Goal: Task Accomplishment & Management: Use online tool/utility

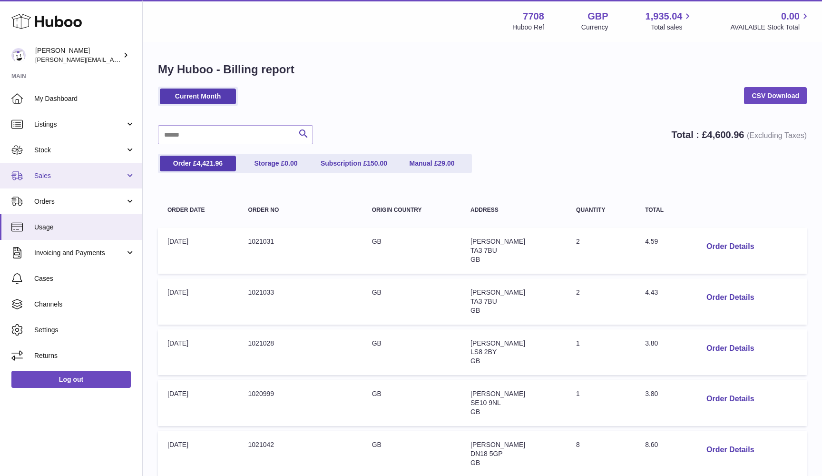
click at [60, 171] on span "Sales" at bounding box center [79, 175] width 91 height 9
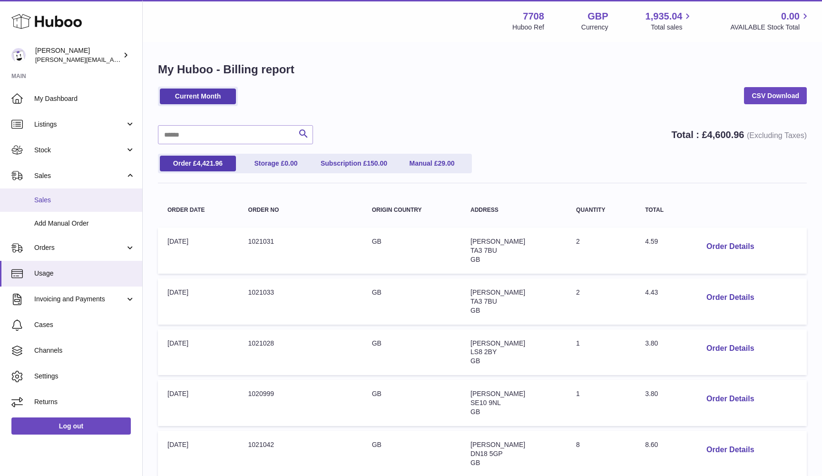
click at [60, 202] on span "Sales" at bounding box center [84, 199] width 101 height 9
click at [62, 199] on span "Sales" at bounding box center [84, 199] width 101 height 9
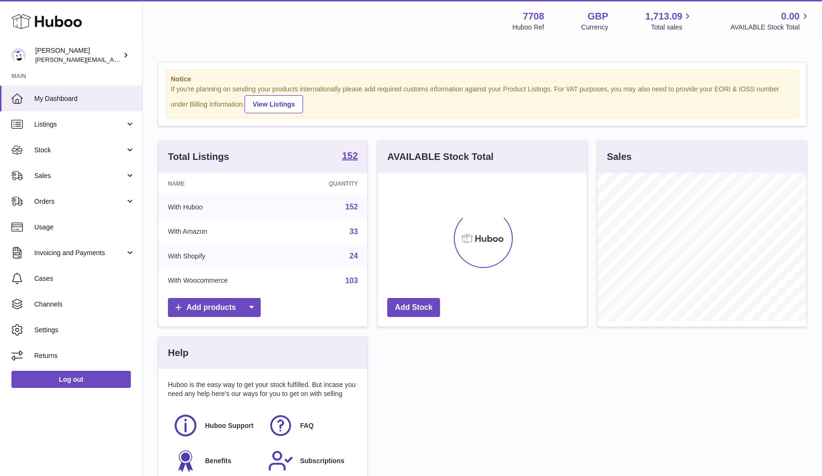
scroll to position [148, 209]
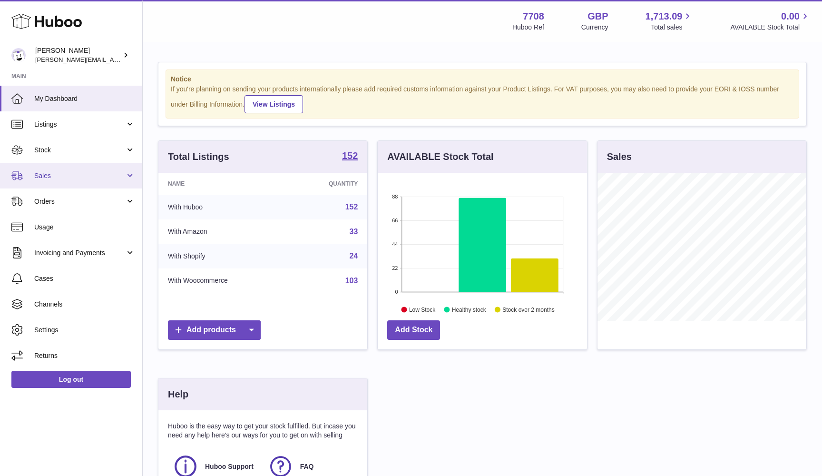
click at [57, 179] on link "Sales" at bounding box center [71, 176] width 142 height 26
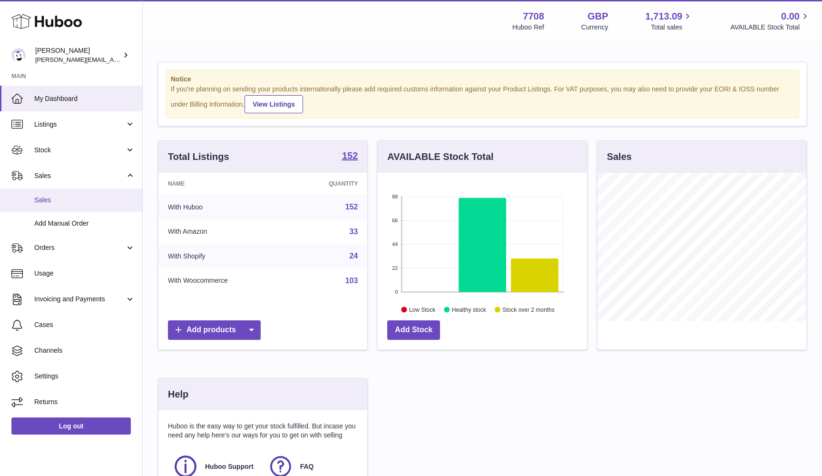
click at [67, 194] on link "Sales" at bounding box center [71, 199] width 142 height 23
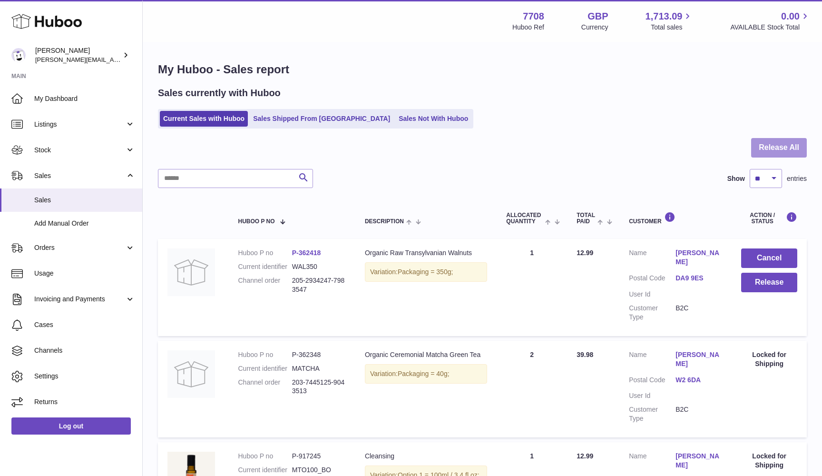
click at [801, 144] on button "Release All" at bounding box center [779, 148] width 56 height 20
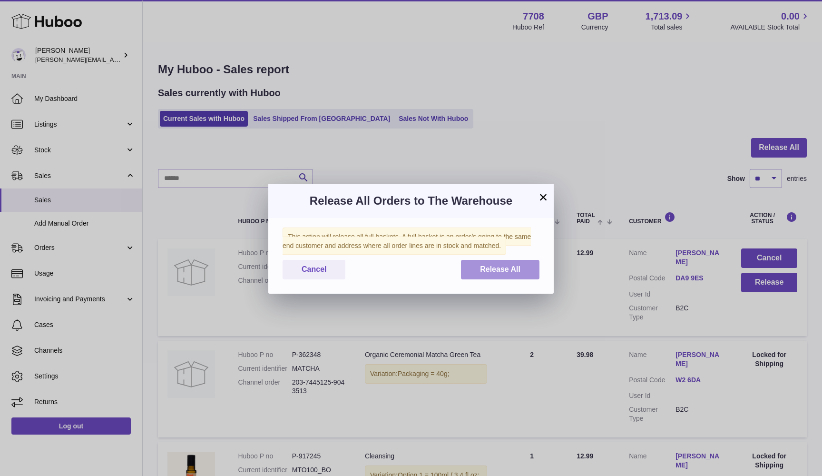
click at [479, 274] on button "Release All" at bounding box center [500, 270] width 78 height 20
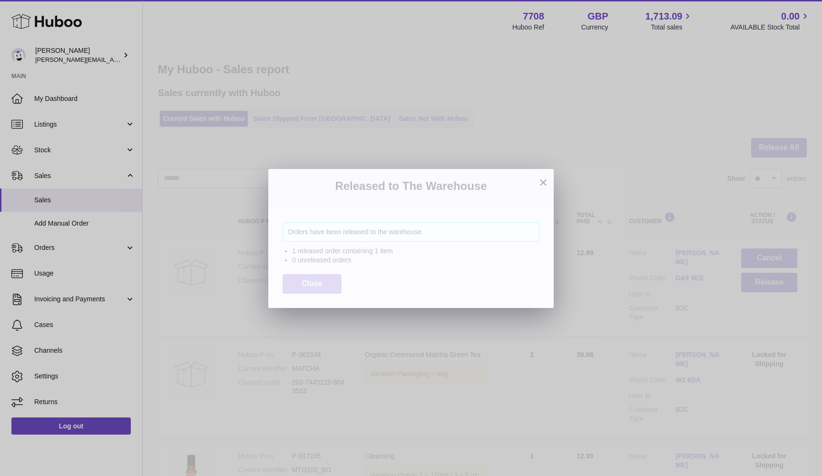
click at [320, 283] on span "Close" at bounding box center [312, 283] width 21 height 8
